Goal: Task Accomplishment & Management: Use online tool/utility

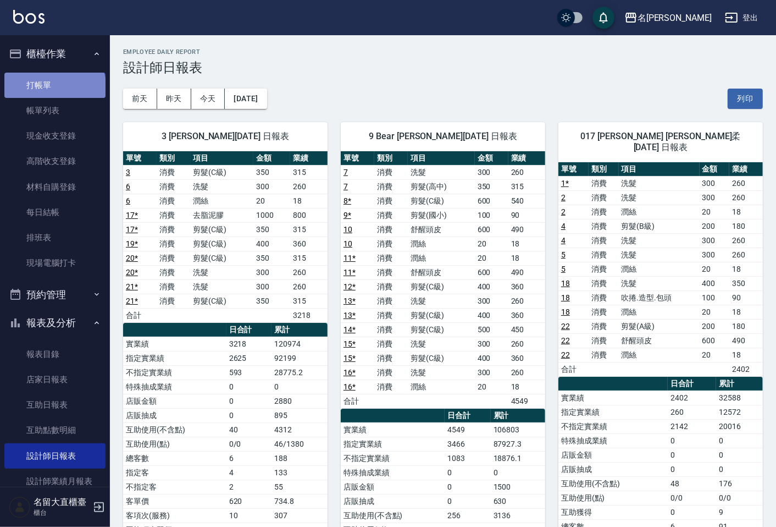
click at [54, 88] on link "打帳單" at bounding box center [54, 85] width 101 height 25
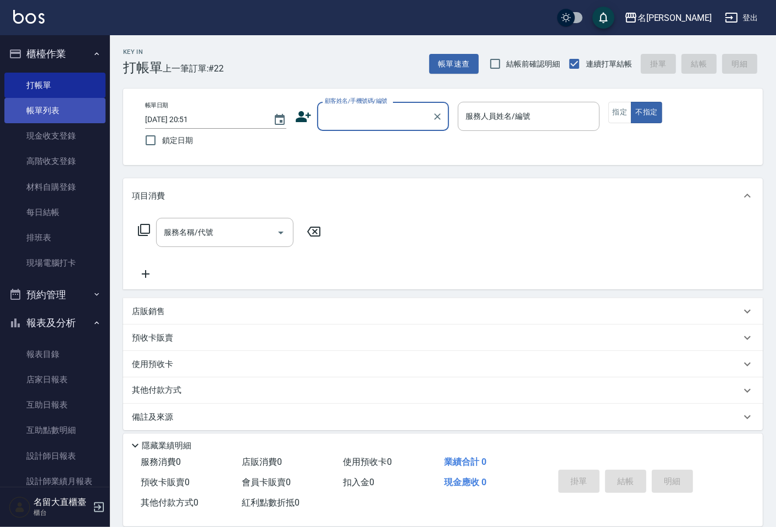
click at [32, 111] on link "帳單列表" at bounding box center [54, 110] width 101 height 25
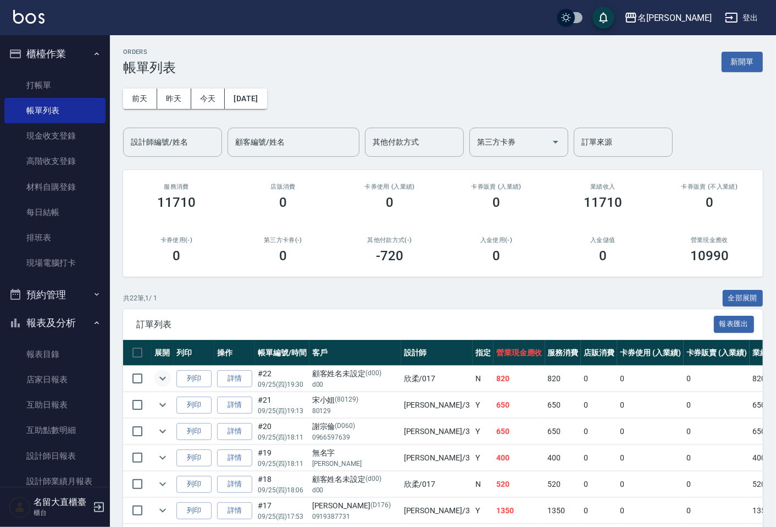
click at [165, 379] on icon "expand row" at bounding box center [162, 378] width 13 height 13
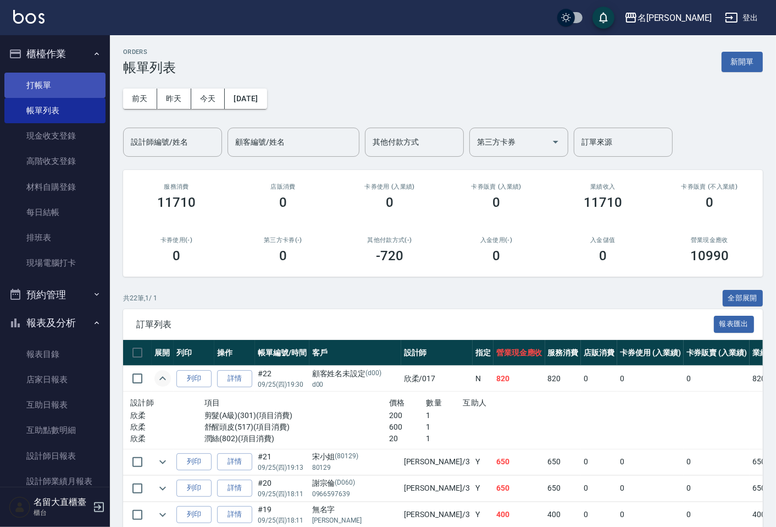
click at [79, 84] on link "打帳單" at bounding box center [54, 85] width 101 height 25
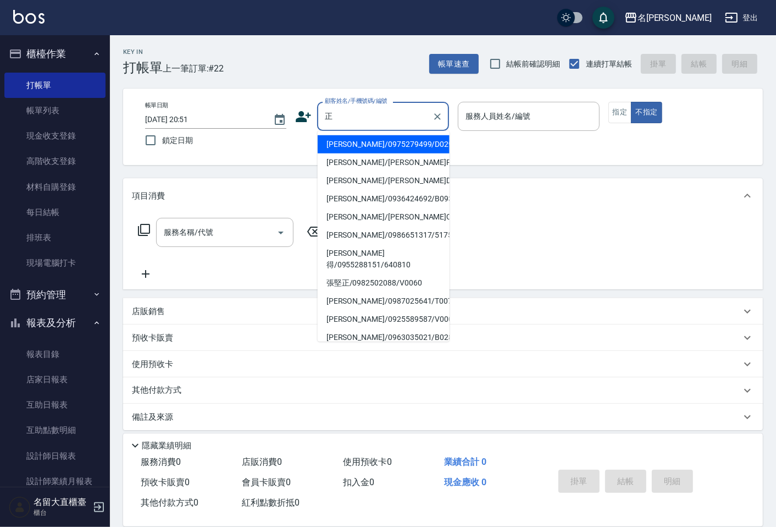
type input "[PERSON_NAME]/0975279499/D029"
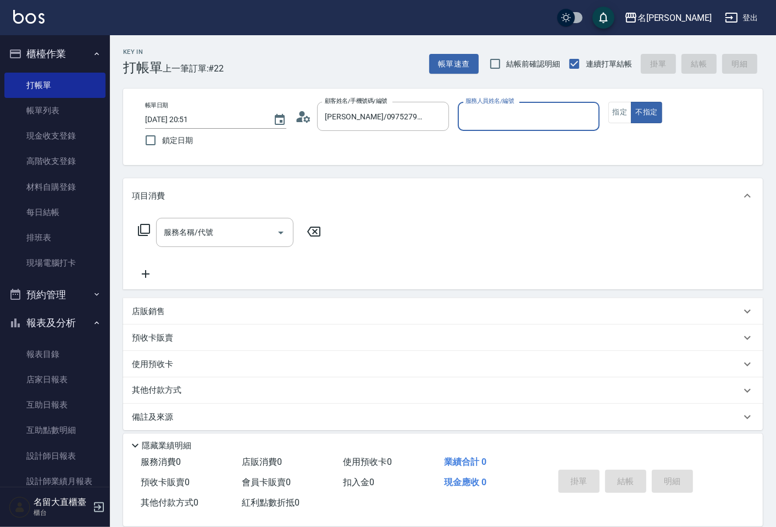
type input "[PERSON_NAME]3"
click at [631, 102] on button "不指定" at bounding box center [646, 112] width 31 height 21
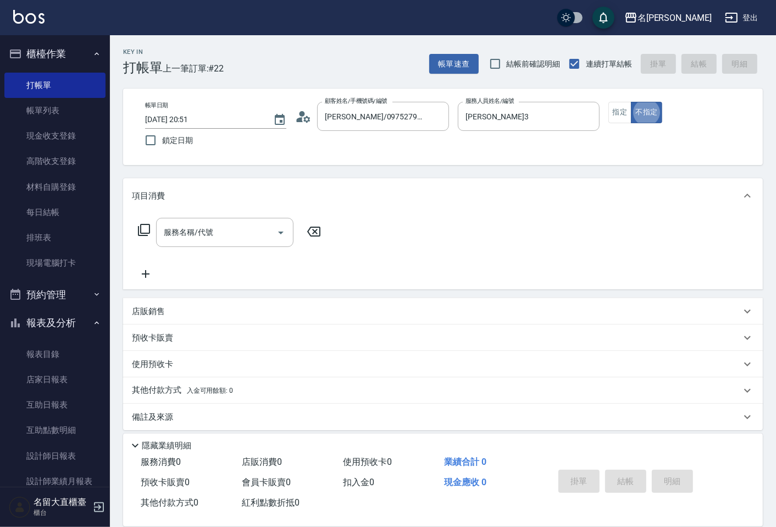
type button "false"
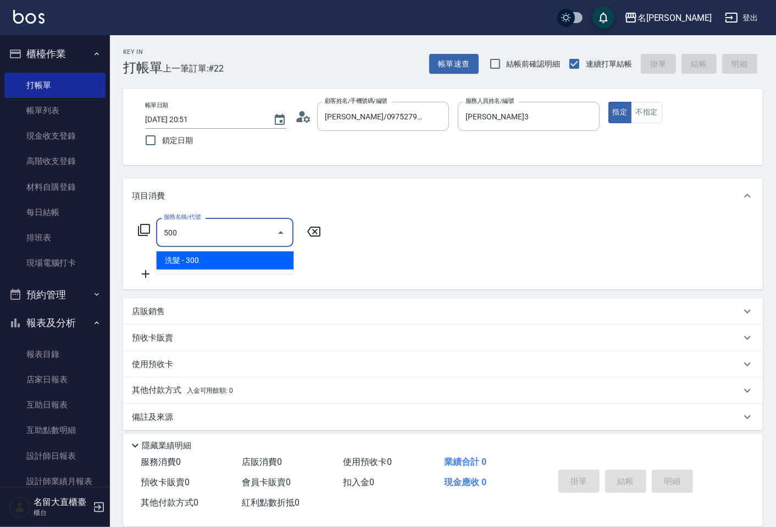
type input "洗髮(500)"
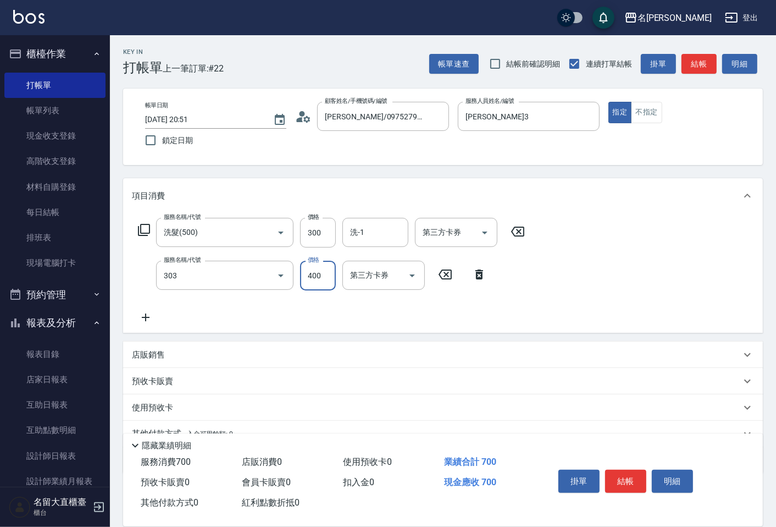
type input "剪髮(C級)(303)"
type input "350"
click at [627, 474] on button "結帳" at bounding box center [625, 480] width 41 height 23
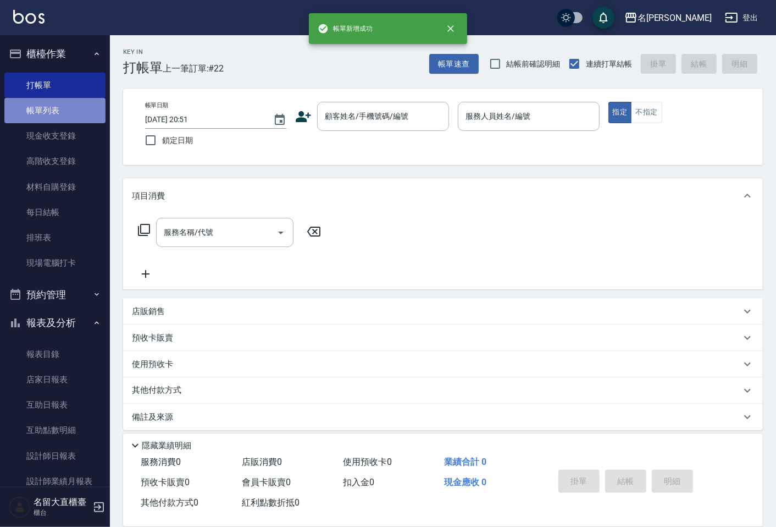
click at [62, 108] on link "帳單列表" at bounding box center [54, 110] width 101 height 25
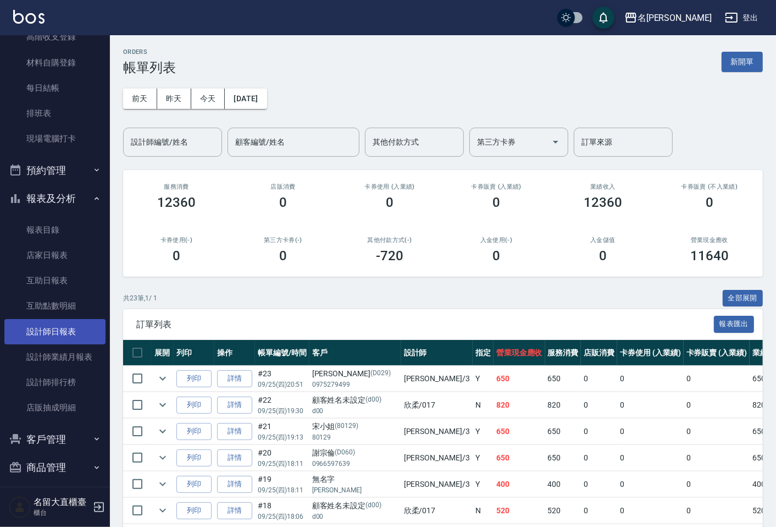
scroll to position [131, 0]
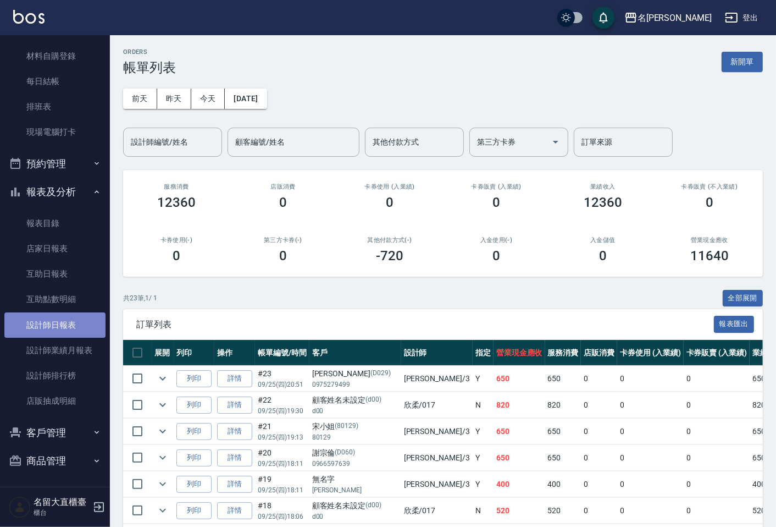
click at [71, 314] on link "設計師日報表" at bounding box center [54, 324] width 101 height 25
